Goal: Entertainment & Leisure: Consume media (video, audio)

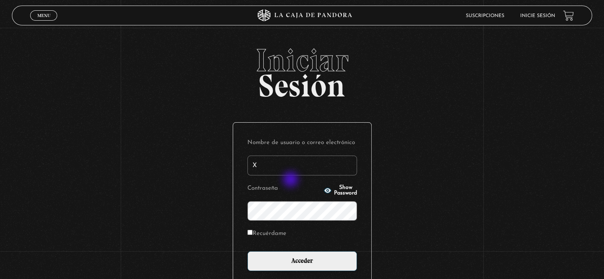
type input "xmontp_23@hotmail.com"
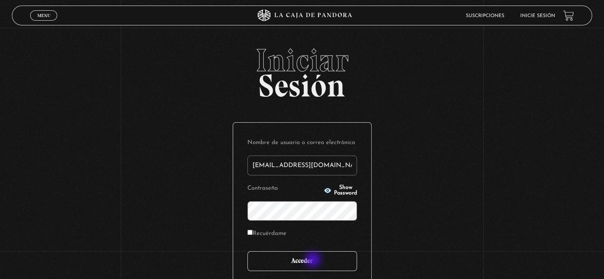
click at [314, 262] on input "Acceder" at bounding box center [302, 261] width 110 height 20
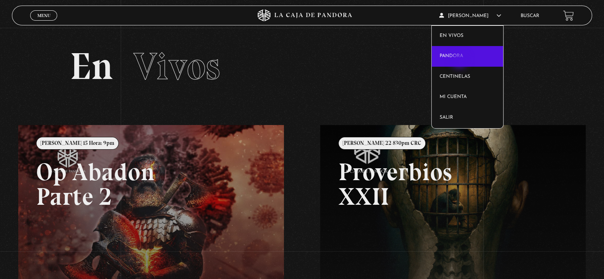
click at [460, 61] on link "Pandora" at bounding box center [467, 56] width 72 height 21
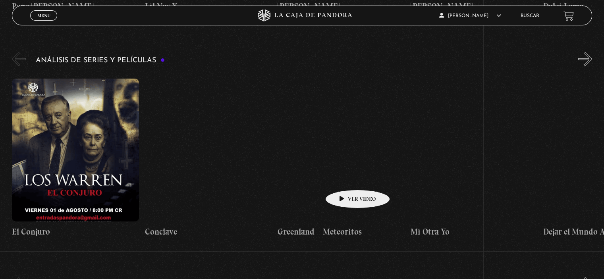
scroll to position [1468, 0]
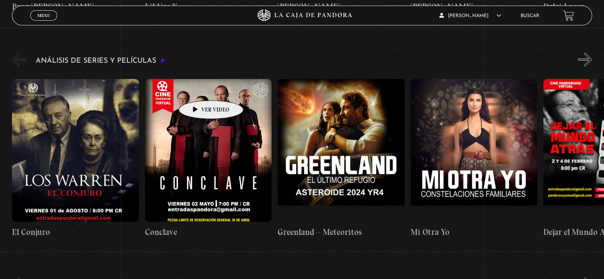
click at [198, 89] on figure at bounding box center [208, 150] width 127 height 143
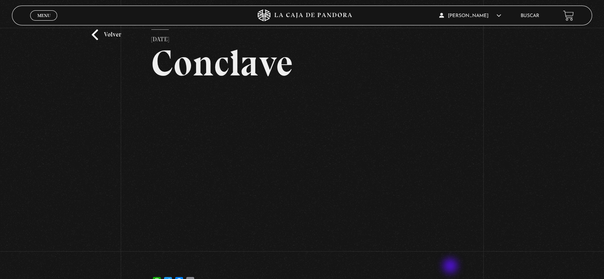
scroll to position [40, 0]
